Goal: Find specific page/section: Find specific page/section

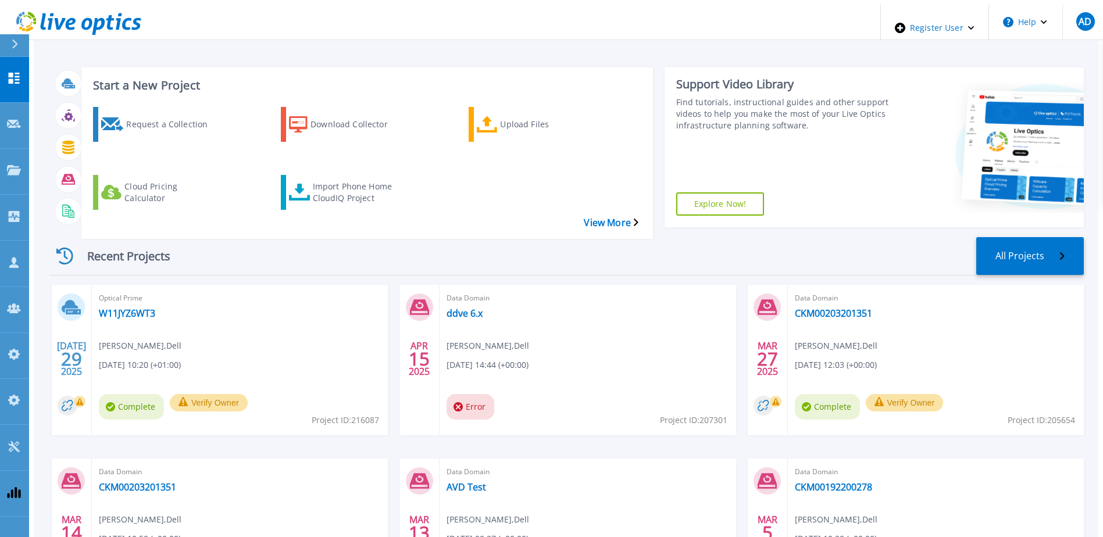
click at [21, 47] on div at bounding box center [19, 45] width 19 height 22
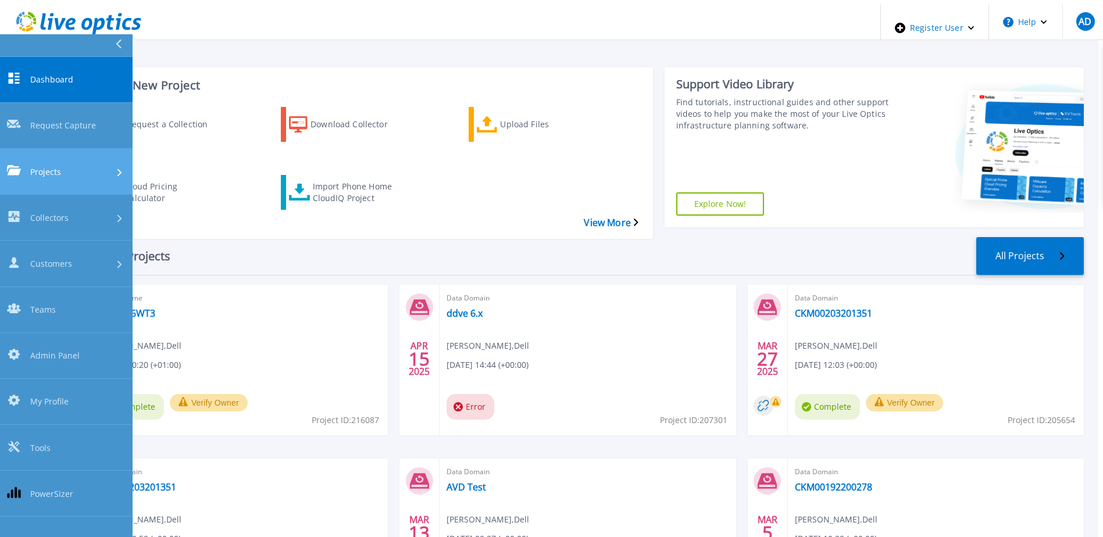
click at [60, 166] on span "Projects" at bounding box center [45, 172] width 31 height 12
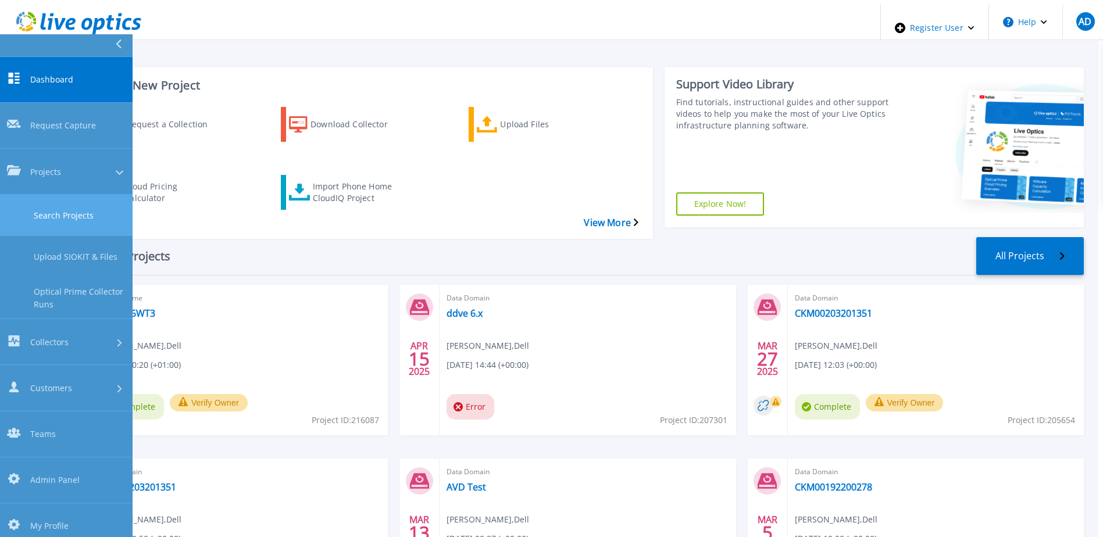
click at [93, 195] on link "Search Projects" at bounding box center [66, 215] width 133 height 41
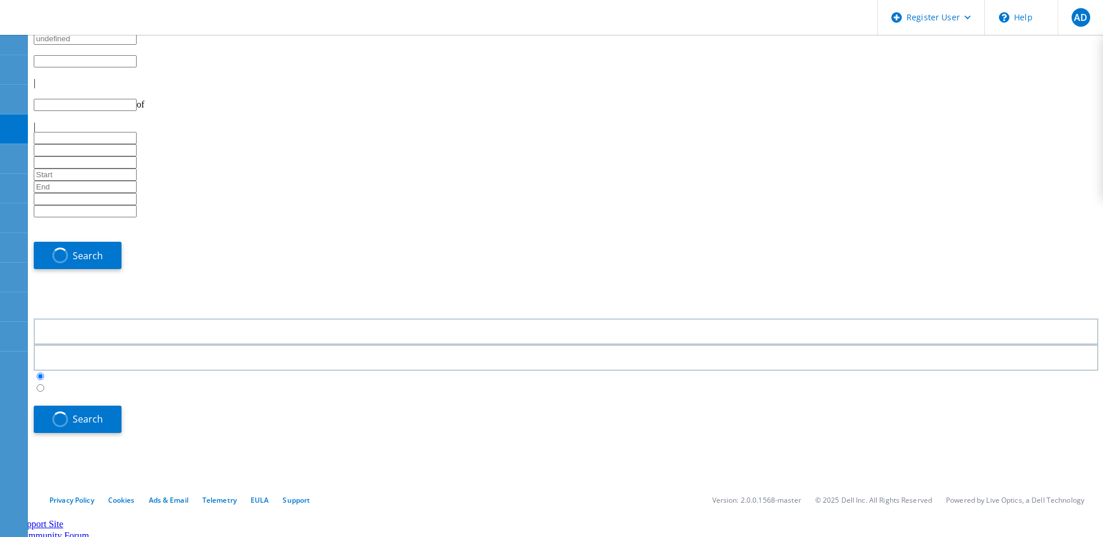
type input "1"
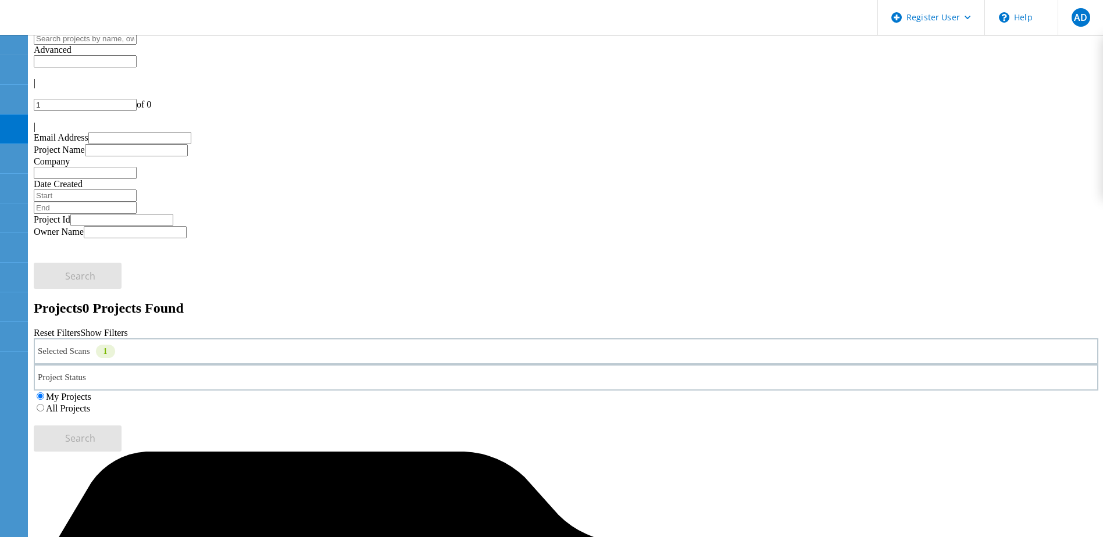
click at [90, 404] on label "All Projects" at bounding box center [68, 409] width 44 height 10
click at [44, 404] on input "All Projects" at bounding box center [41, 408] width 8 height 8
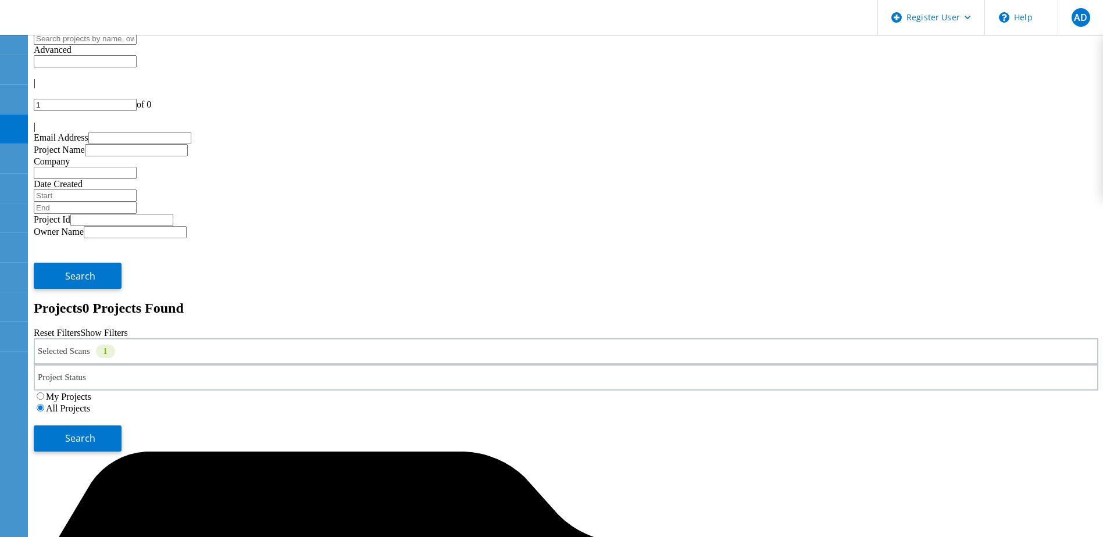
click at [274, 338] on div "Selected Scans 1" at bounding box center [566, 351] width 1065 height 26
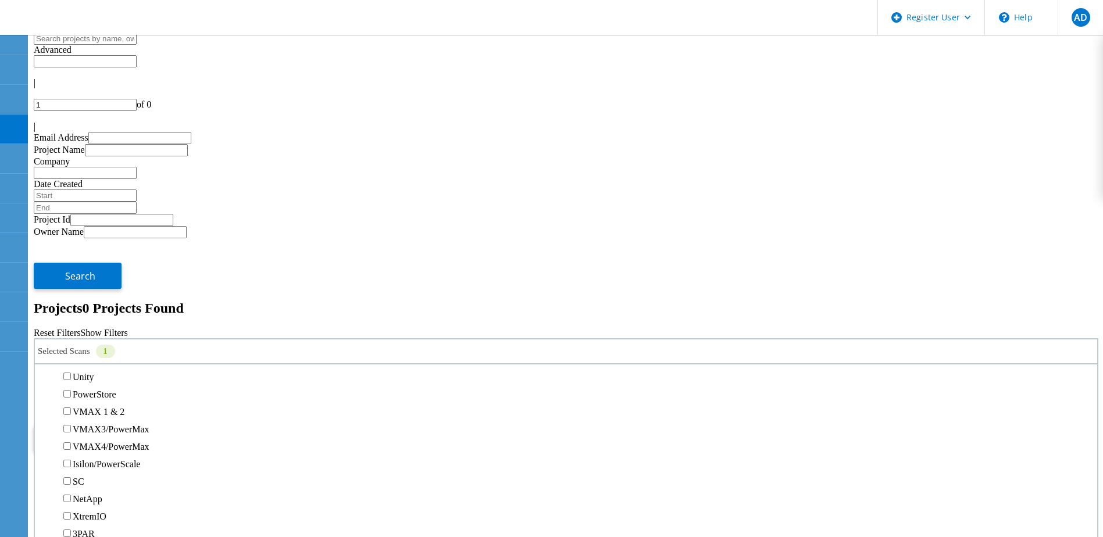
scroll to position [698, 0]
click at [114, 402] on label "NetWorker" at bounding box center [93, 407] width 41 height 10
click at [71, 403] on input "NetWorker" at bounding box center [67, 407] width 8 height 8
click at [94, 376] on label "Unity" at bounding box center [83, 381] width 21 height 10
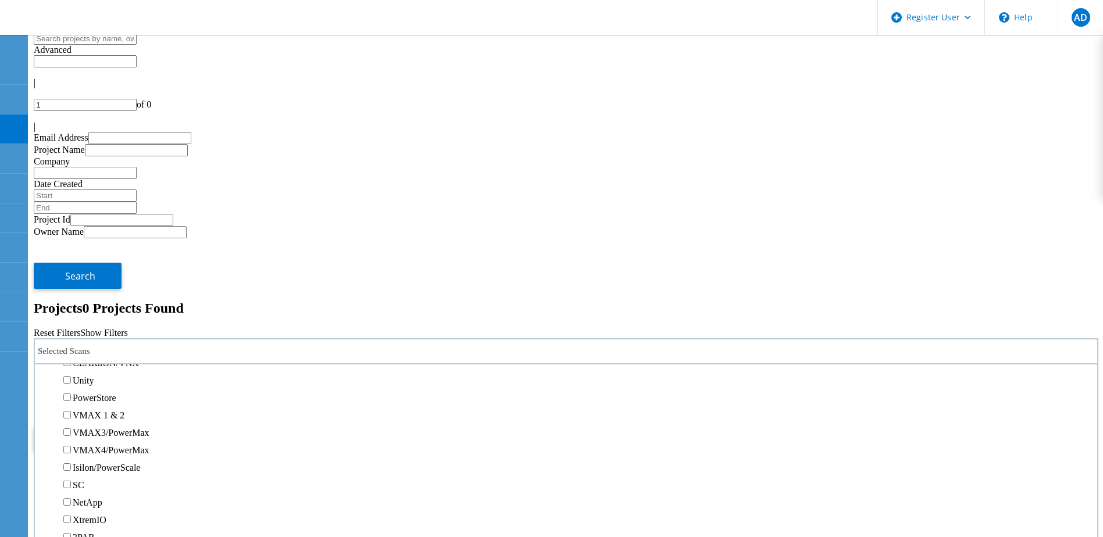
click at [71, 376] on input "Unity" at bounding box center [67, 380] width 8 height 8
click at [947, 414] on div "Search" at bounding box center [566, 433] width 1065 height 38
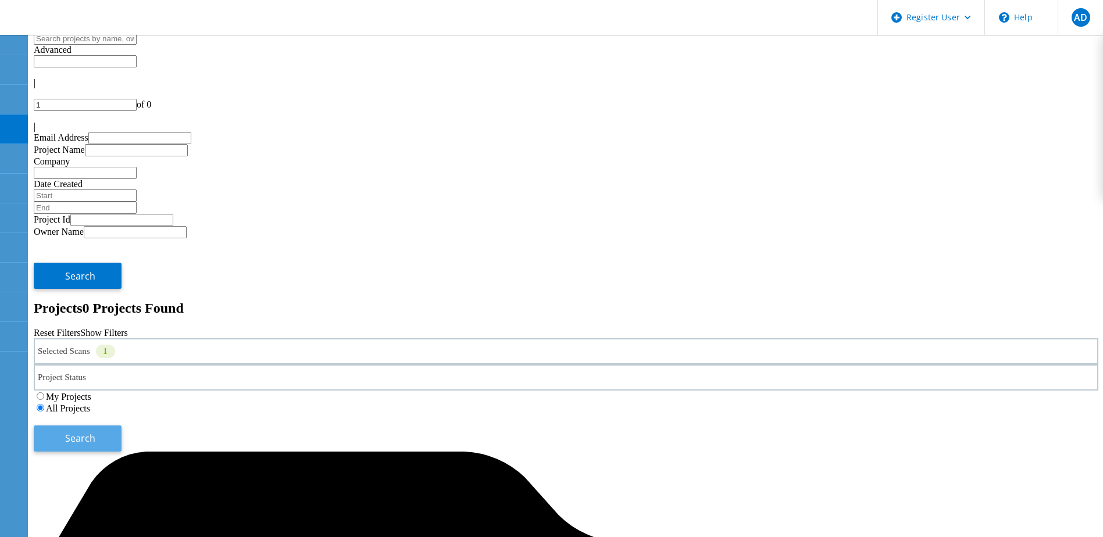
click at [95, 432] on span "Search" at bounding box center [80, 438] width 30 height 13
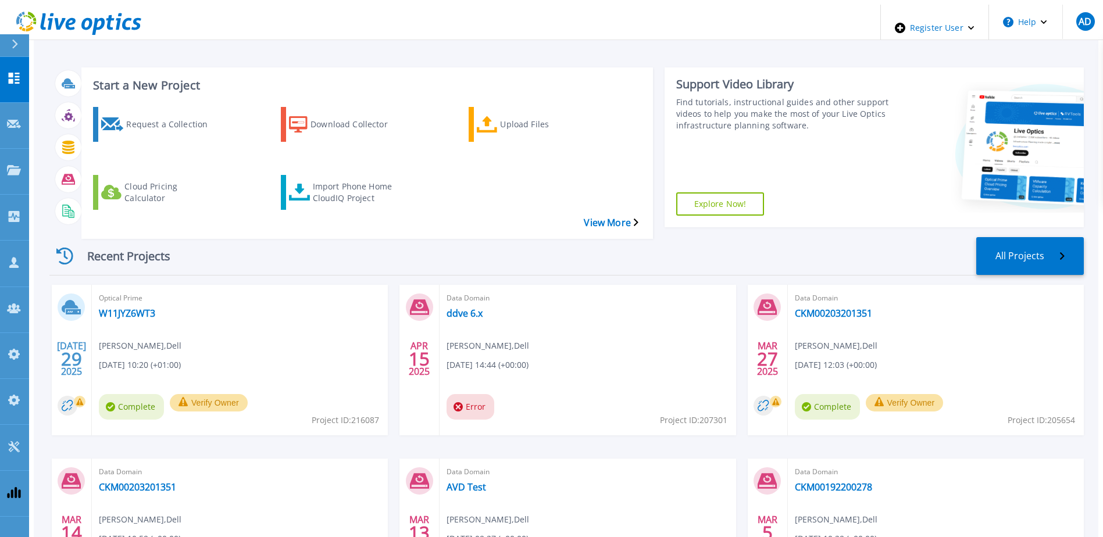
click at [11, 37] on div at bounding box center [19, 45] width 19 height 22
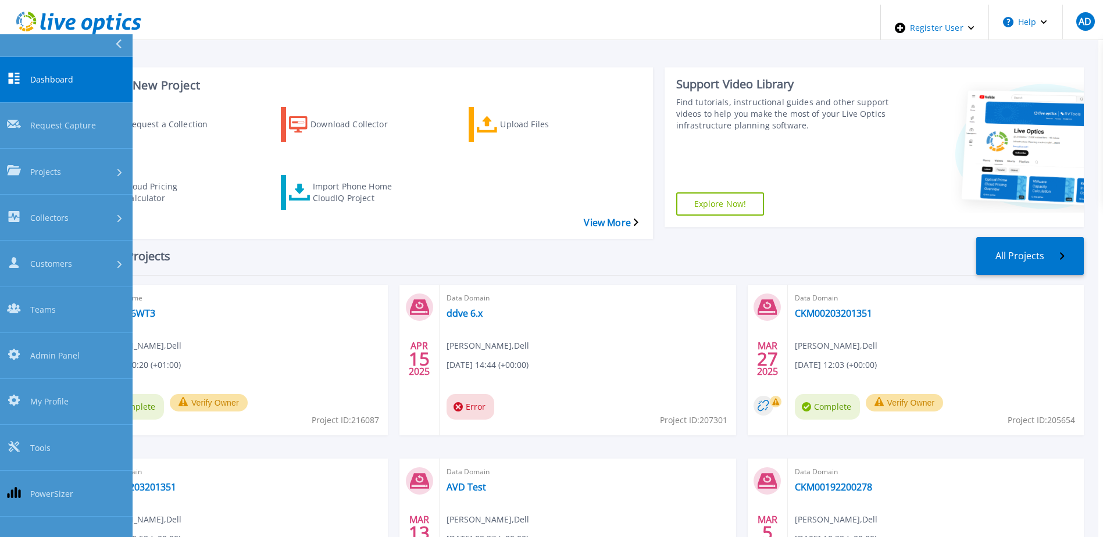
click at [462, 201] on div "Start a New Project Request a Collection Download Collector Upload Files Cloud …" at bounding box center [566, 143] width 1034 height 170
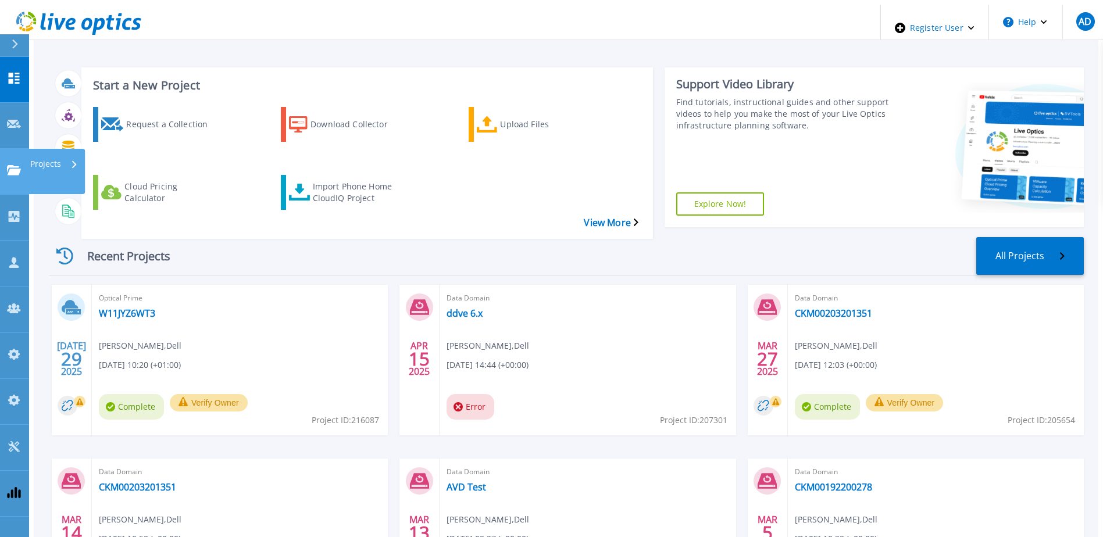
click at [19, 165] on icon at bounding box center [14, 170] width 14 height 10
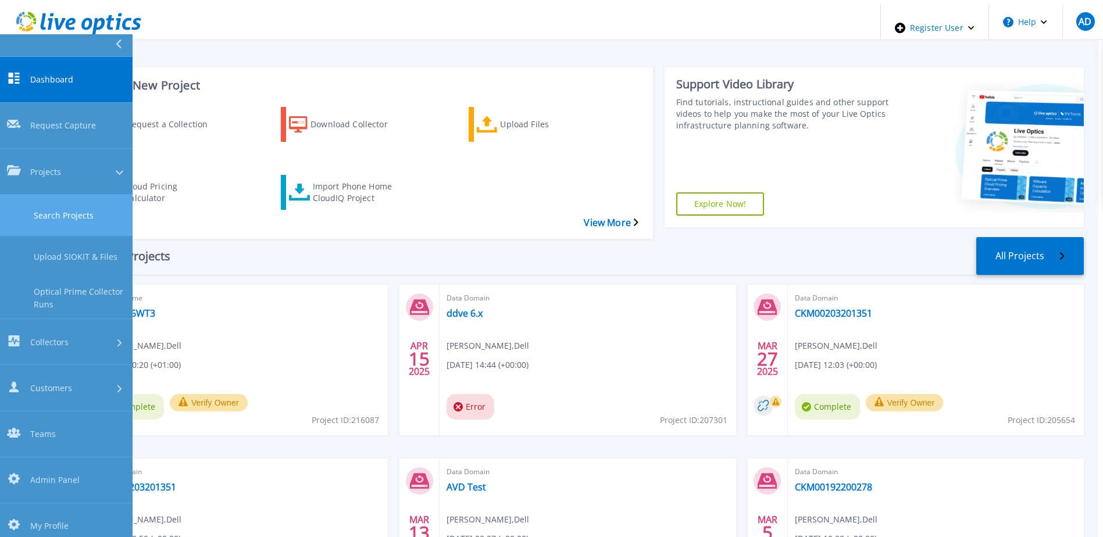
click at [55, 195] on link "Search Projects" at bounding box center [66, 215] width 133 height 41
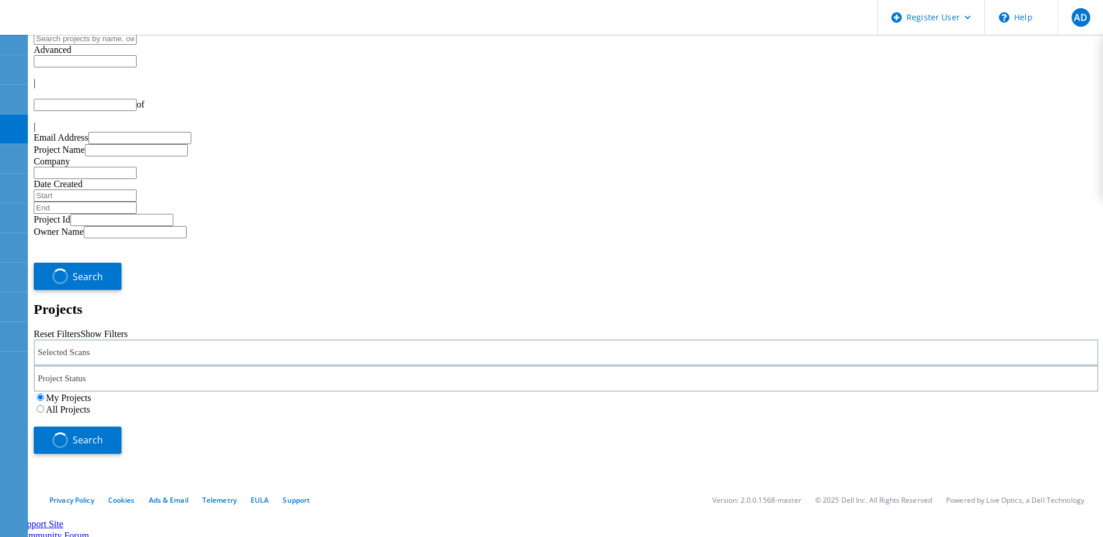
type input "1"
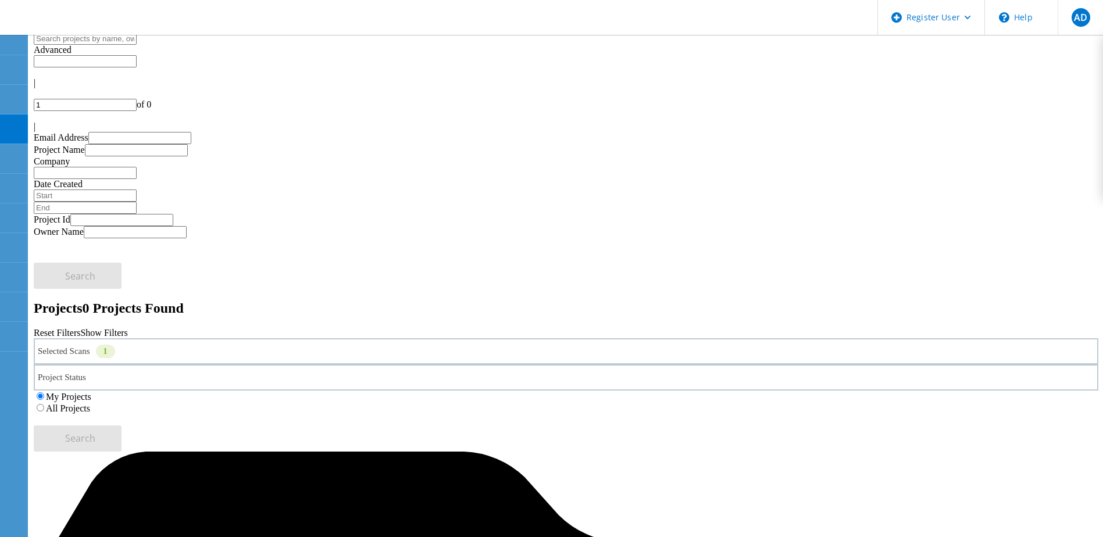
click at [203, 338] on div "Selected Scans 1" at bounding box center [566, 351] width 1065 height 26
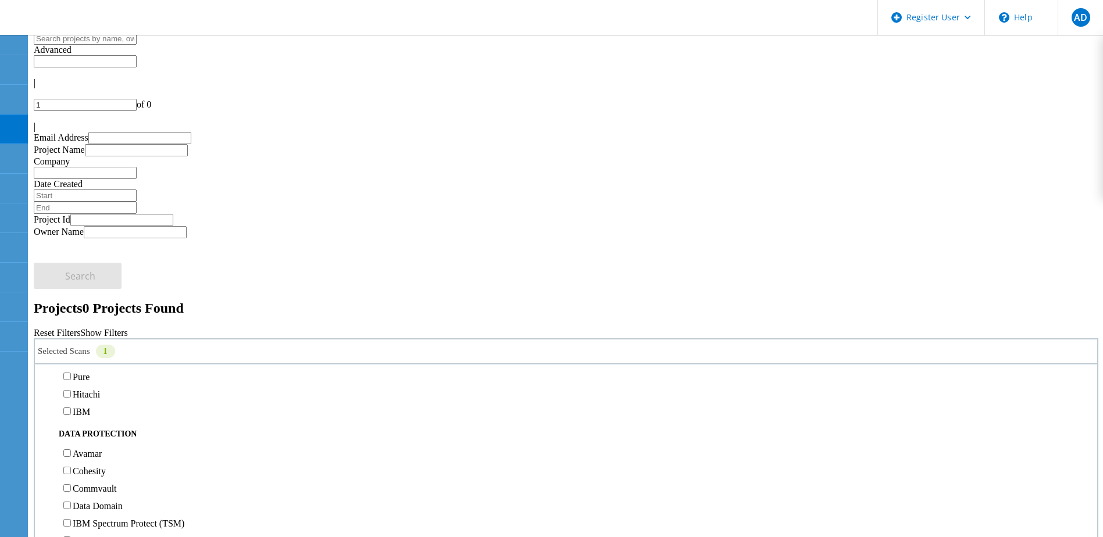
scroll to position [291, 0]
click at [94, 314] on label "Unity" at bounding box center [83, 319] width 21 height 10
click at [71, 315] on input "Unity" at bounding box center [67, 319] width 8 height 8
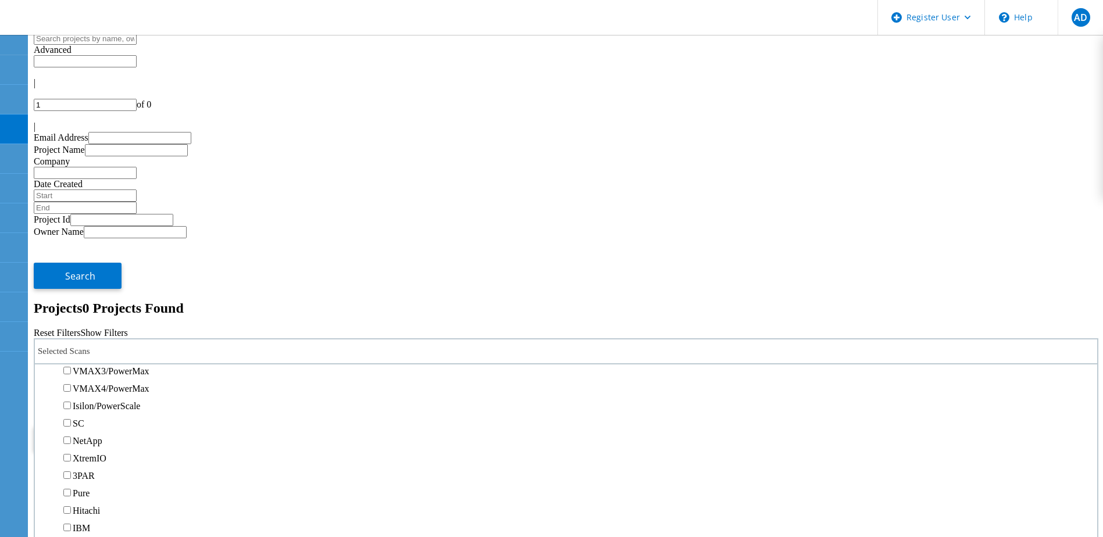
click at [90, 404] on label "All Projects" at bounding box center [68, 409] width 44 height 10
click at [44, 404] on input "All Projects" at bounding box center [41, 408] width 8 height 8
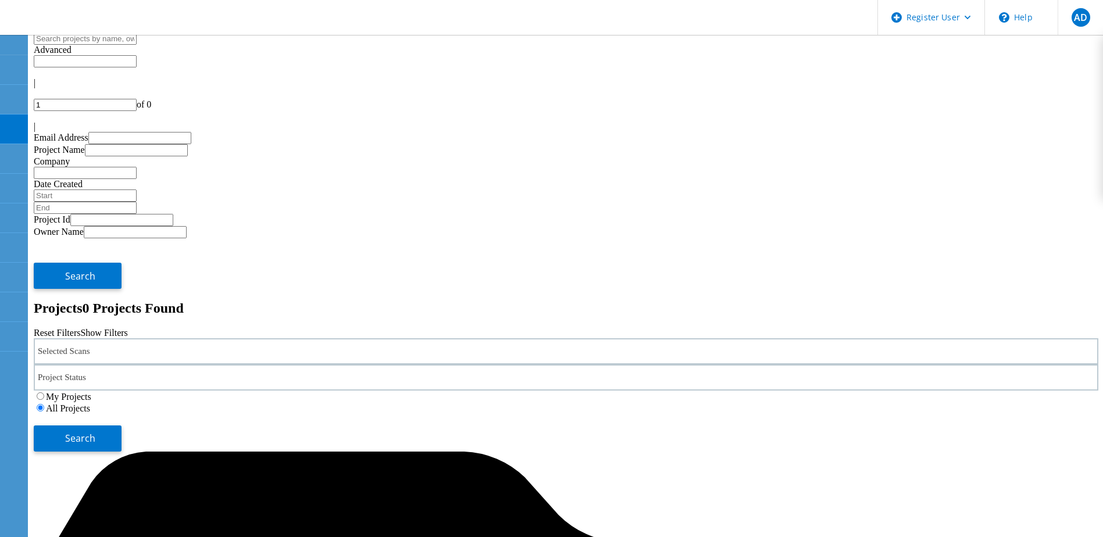
click at [256, 338] on div "Selected Scans" at bounding box center [566, 351] width 1065 height 26
click at [269, 338] on div "Selected Scans" at bounding box center [566, 351] width 1065 height 26
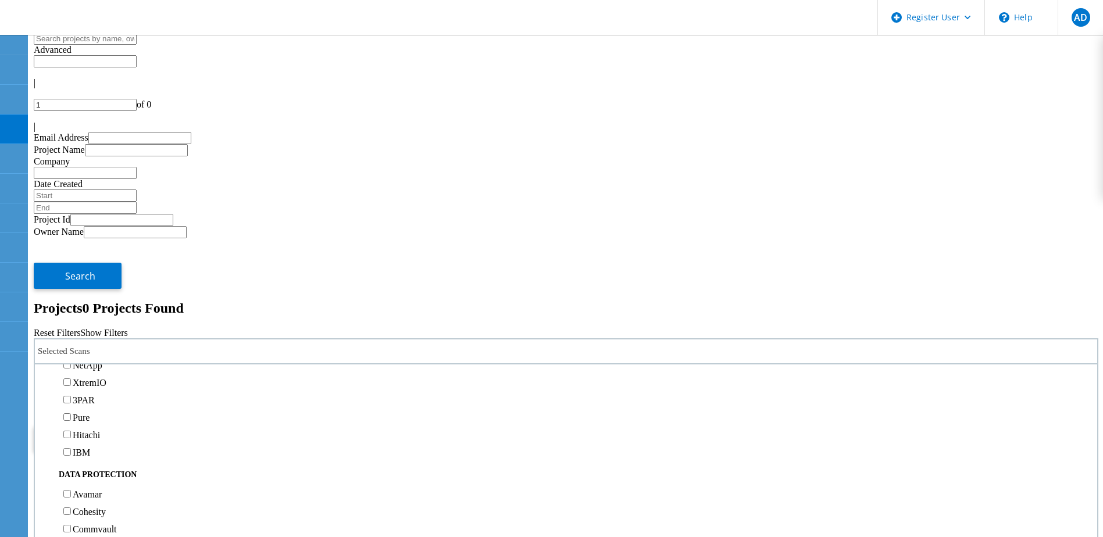
scroll to position [349, 0]
click at [115, 343] on label "Isilon/PowerScale" at bounding box center [106, 348] width 67 height 10
click at [71, 344] on input "Isilon/PowerScale" at bounding box center [67, 348] width 8 height 8
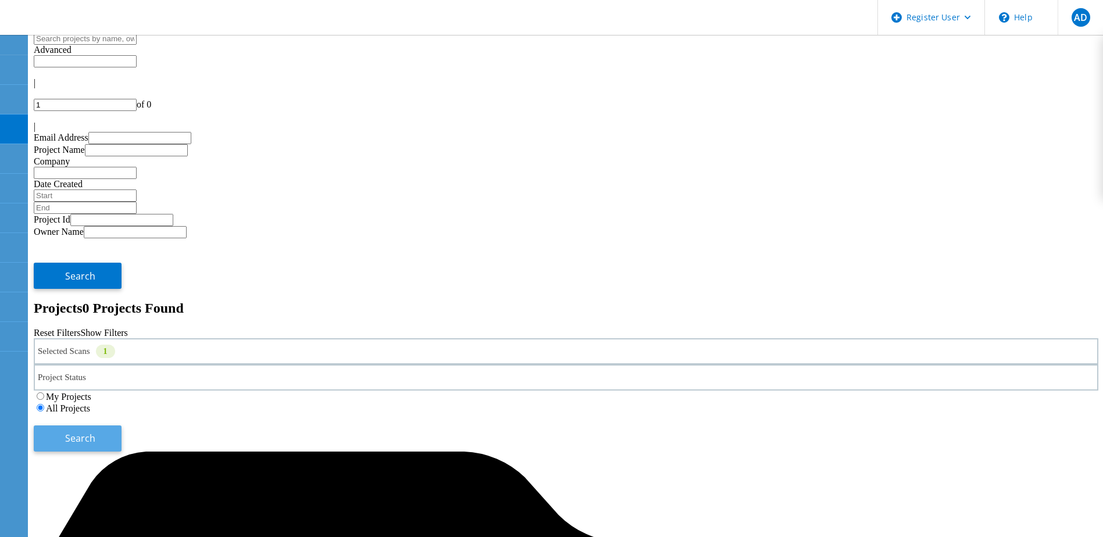
click at [95, 432] on span "Search" at bounding box center [80, 438] width 30 height 13
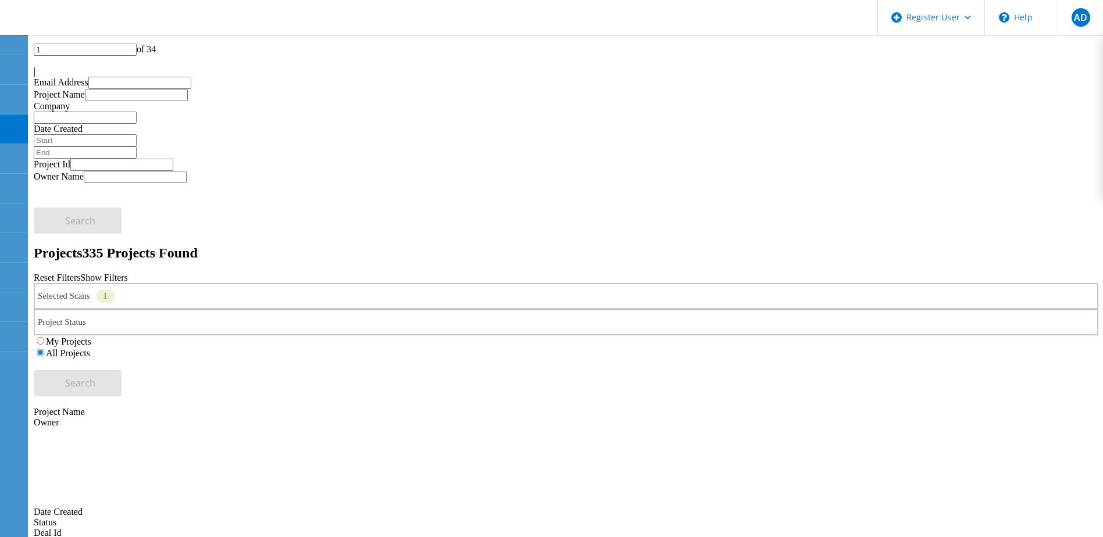
scroll to position [116, 0]
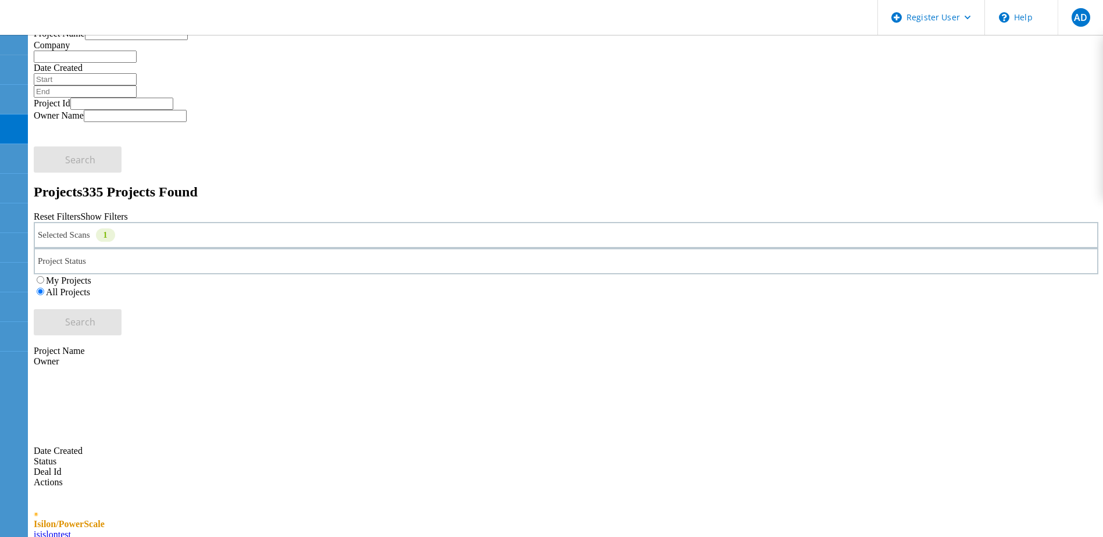
click at [71, 530] on link "isislontest" at bounding box center [52, 535] width 37 height 10
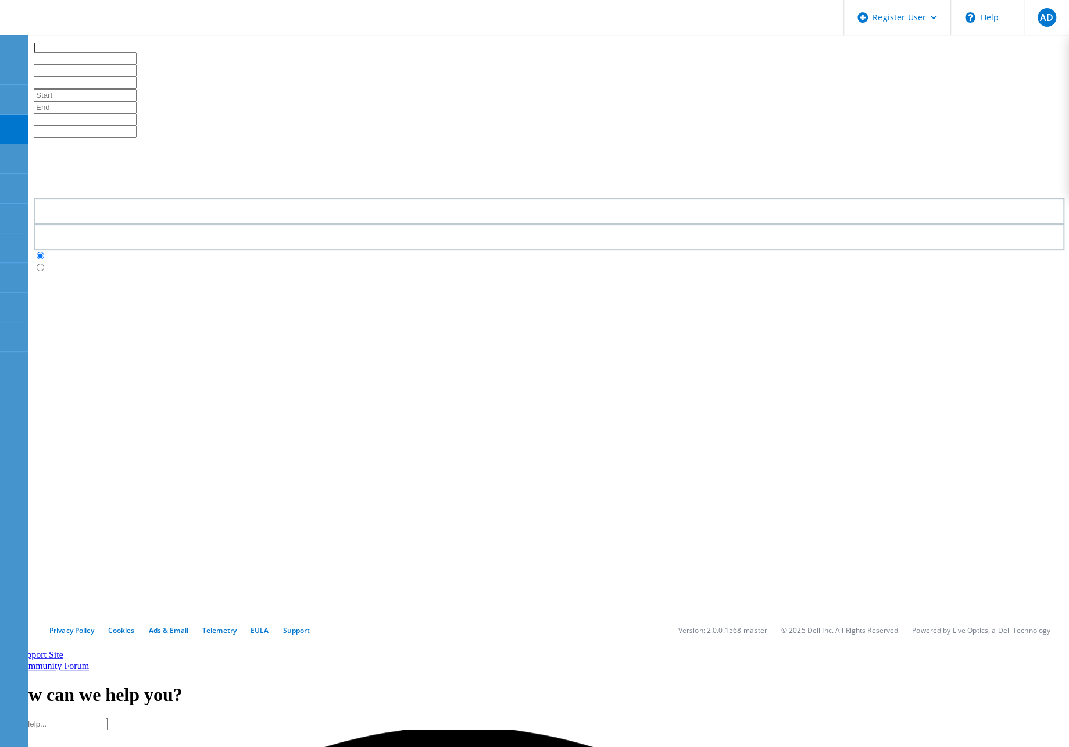
type input "1"
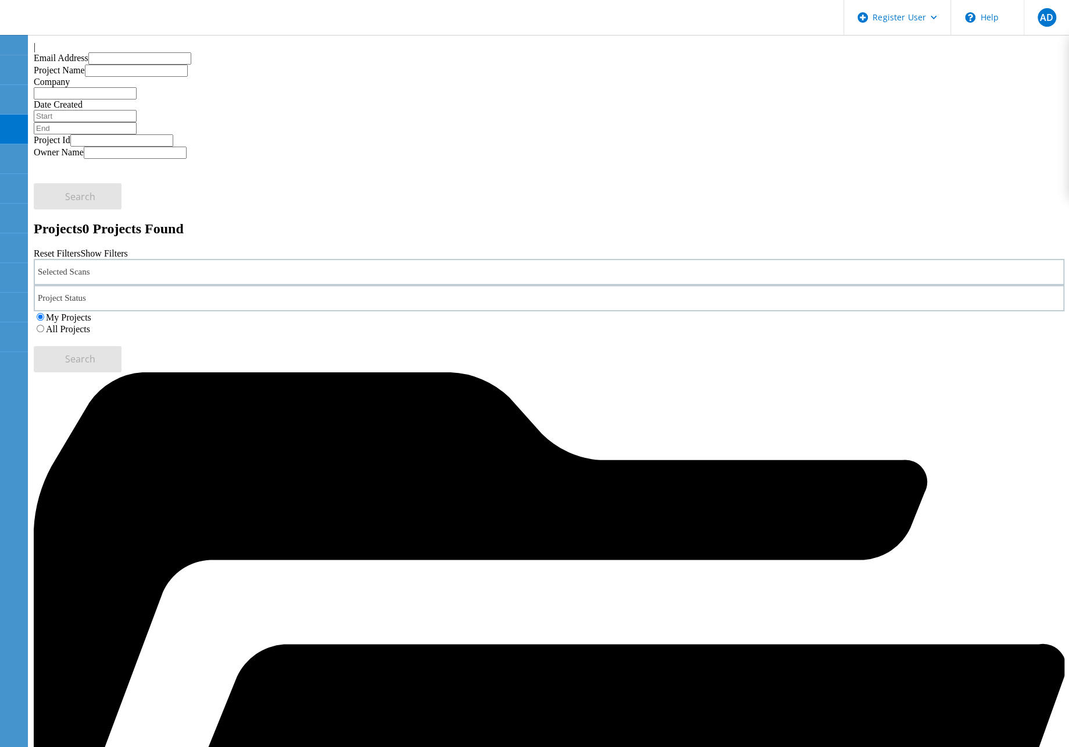
scroll to position [32, 0]
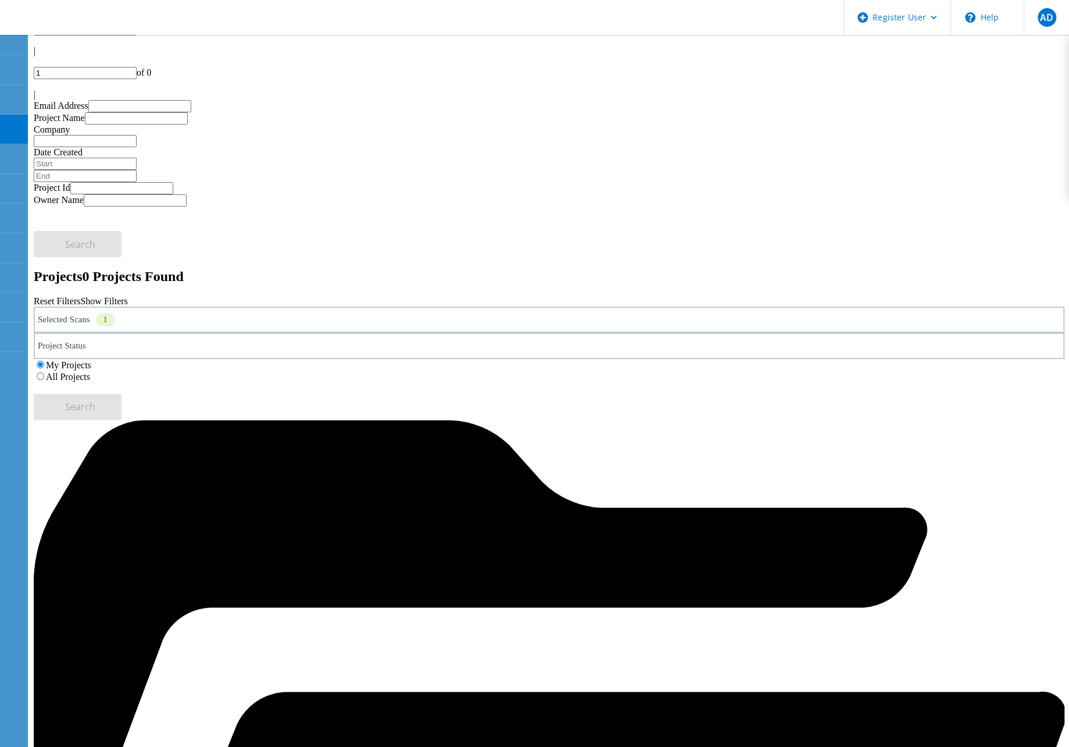
click at [90, 372] on label "All Projects" at bounding box center [68, 377] width 44 height 10
click at [44, 372] on input "All Projects" at bounding box center [41, 376] width 8 height 8
click at [187, 306] on div "Selected Scans 1" at bounding box center [549, 319] width 1031 height 26
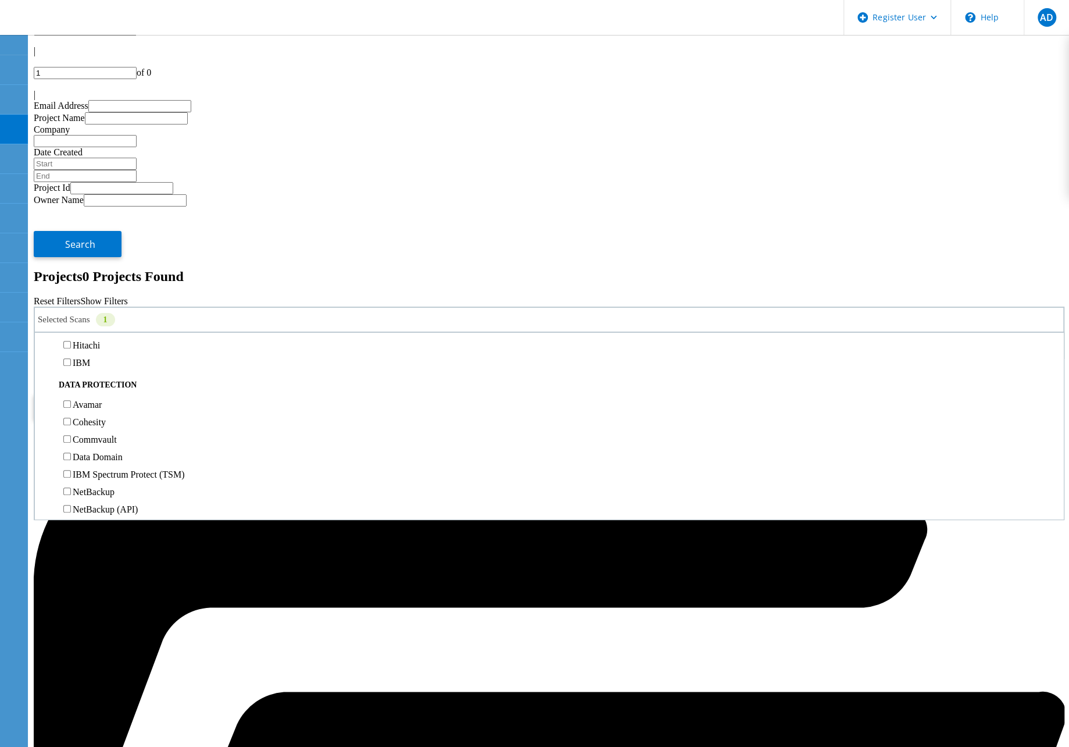
scroll to position [407, 0]
click at [138, 253] on label "Isilon/PowerScale" at bounding box center [106, 258] width 67 height 10
click at [71, 254] on input "Isilon/PowerScale" at bounding box center [67, 258] width 8 height 8
click at [94, 344] on label "Unity" at bounding box center [83, 349] width 21 height 10
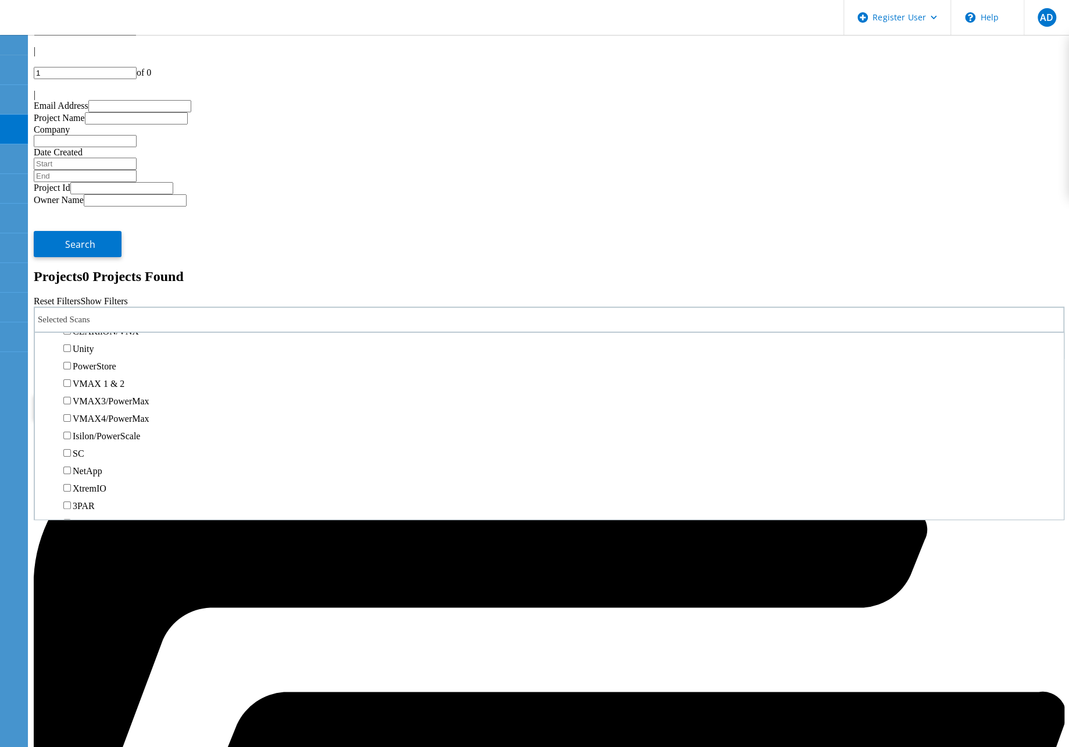
click at [71, 344] on input "Unity" at bounding box center [67, 348] width 8 height 8
click at [122, 394] on button "Search" at bounding box center [78, 407] width 88 height 26
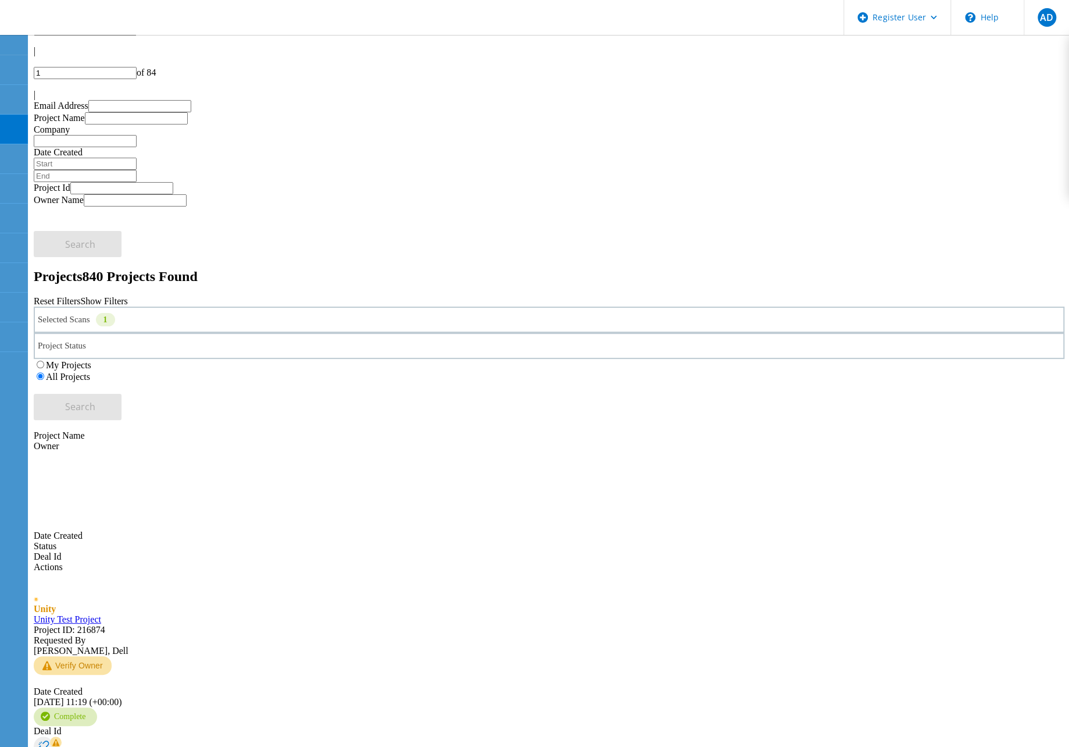
click at [101, 614] on link "Unity Test Project" at bounding box center [67, 619] width 67 height 10
